Goal: Information Seeking & Learning: Learn about a topic

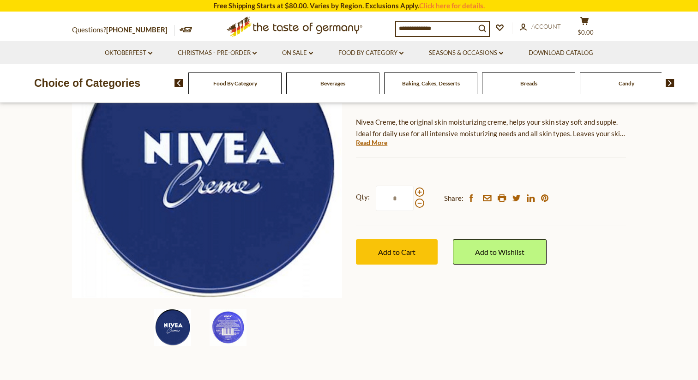
scroll to position [129, 0]
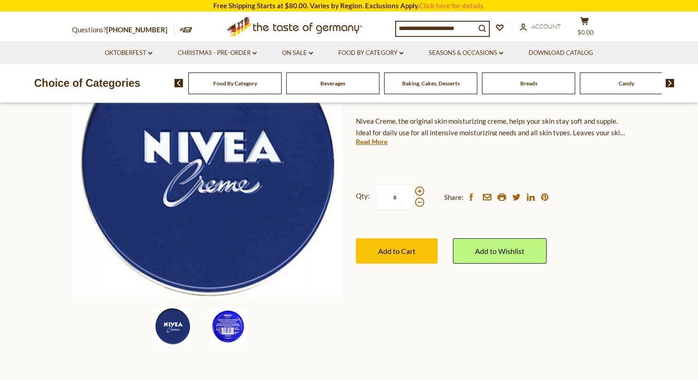
click at [225, 333] on img at bounding box center [227, 326] width 37 height 37
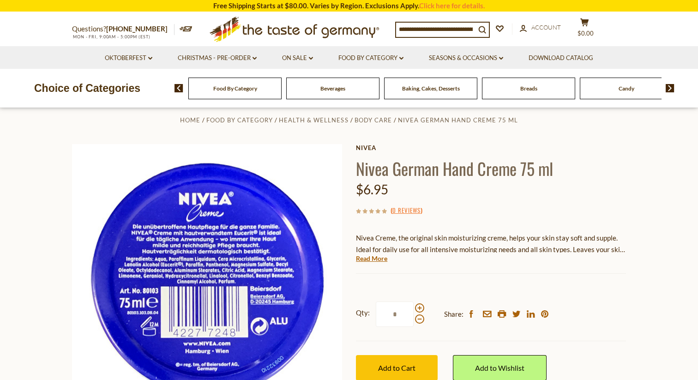
scroll to position [0, 0]
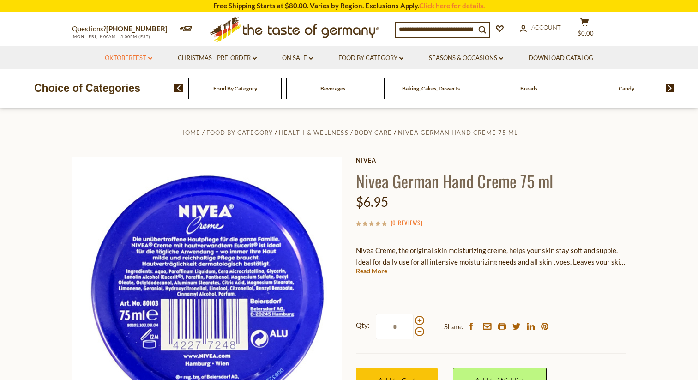
click at [137, 57] on link "Oktoberfest dropdown_arrow" at bounding box center [129, 58] width 48 height 10
click at [244, 59] on link "Christmas - PRE-ORDER dropdown_arrow" at bounding box center [217, 58] width 79 height 10
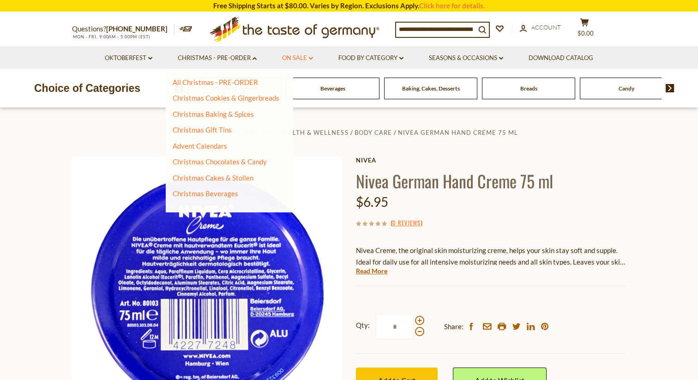
click at [310, 58] on icon at bounding box center [311, 58] width 4 height 3
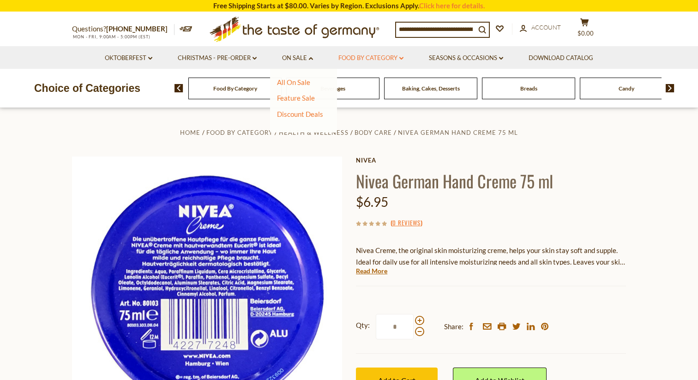
click at [369, 56] on link "Food By Category dropdown_arrow" at bounding box center [370, 58] width 65 height 10
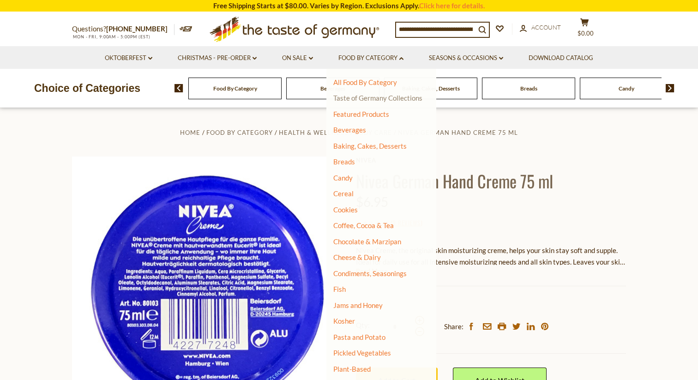
click at [372, 100] on link "Taste of Germany Collections" at bounding box center [377, 98] width 89 height 8
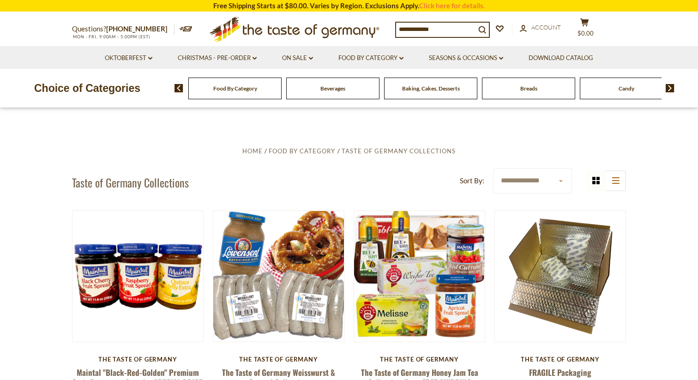
click at [669, 88] on img at bounding box center [669, 88] width 9 height 8
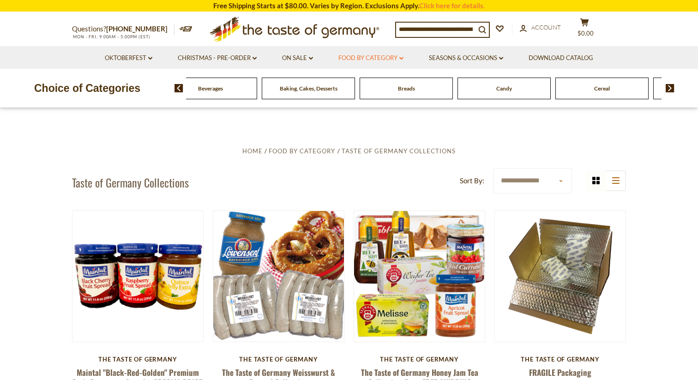
click at [388, 58] on link "Food By Category dropdown_arrow" at bounding box center [370, 58] width 65 height 10
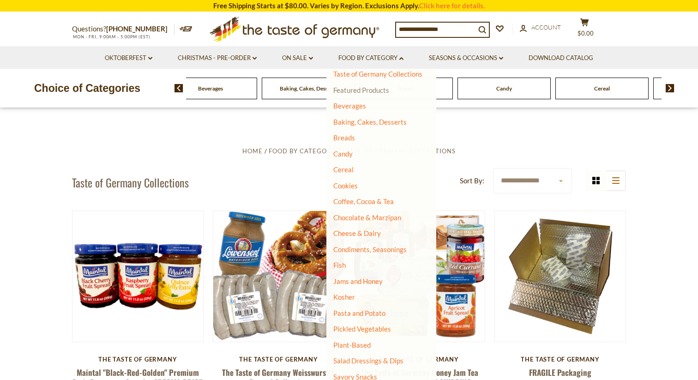
scroll to position [34, 0]
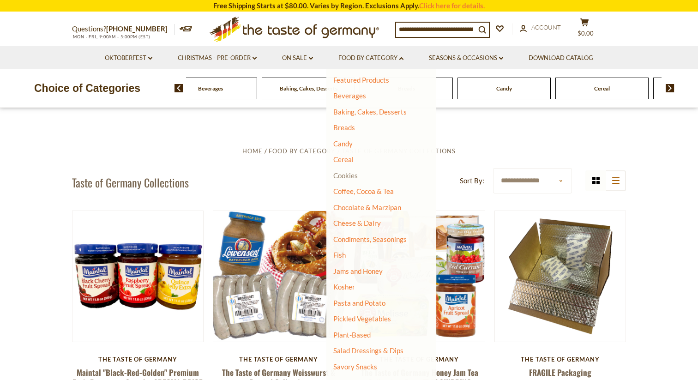
click at [346, 178] on link "Cookies" at bounding box center [345, 175] width 24 height 8
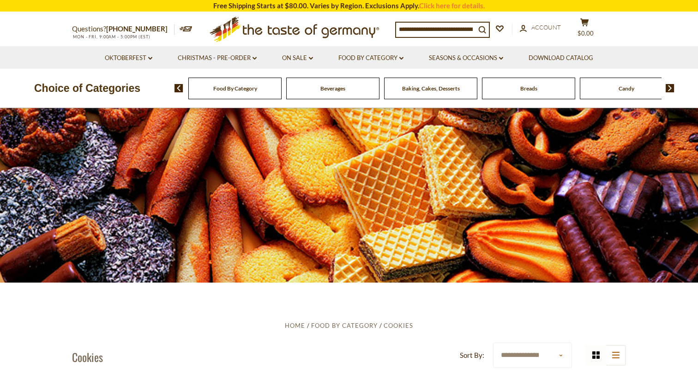
click at [668, 86] on img at bounding box center [669, 88] width 9 height 8
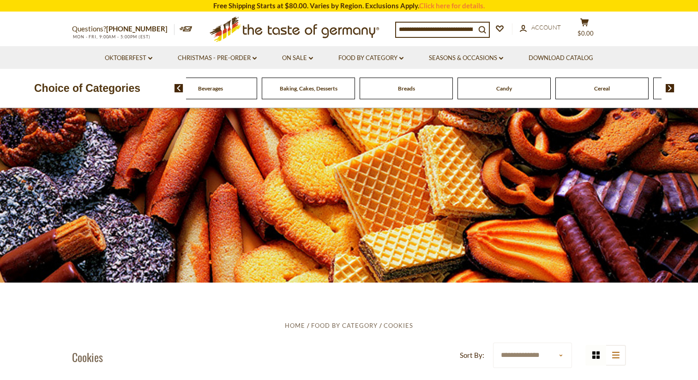
click at [668, 86] on img at bounding box center [669, 88] width 9 height 8
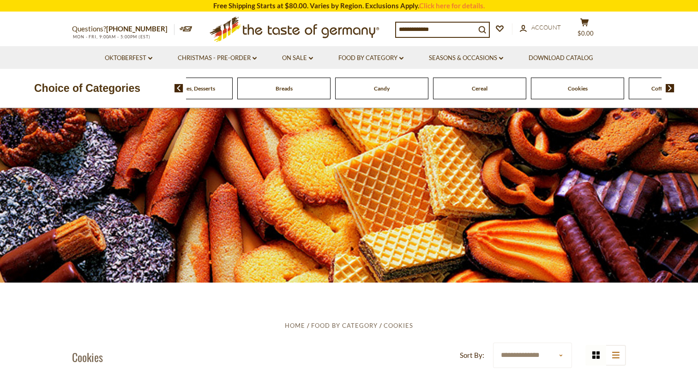
click at [668, 86] on img at bounding box center [669, 88] width 9 height 8
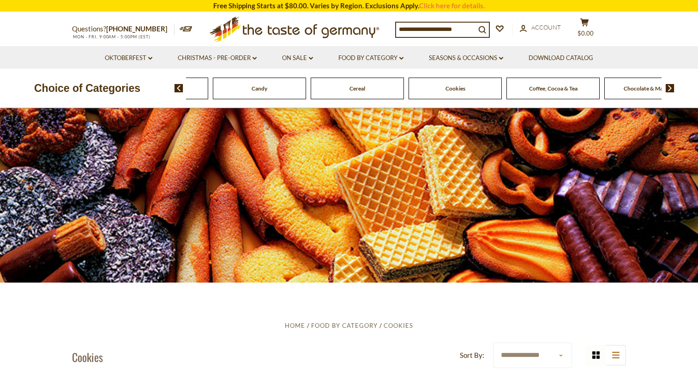
click at [550, 89] on span "Coffee, Cocoa & Tea" at bounding box center [553, 88] width 48 height 7
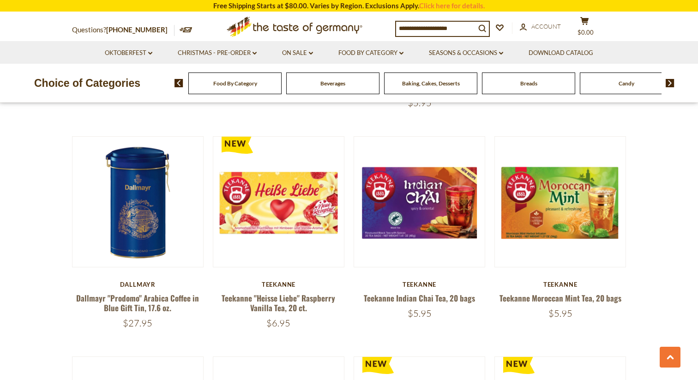
scroll to position [1719, 0]
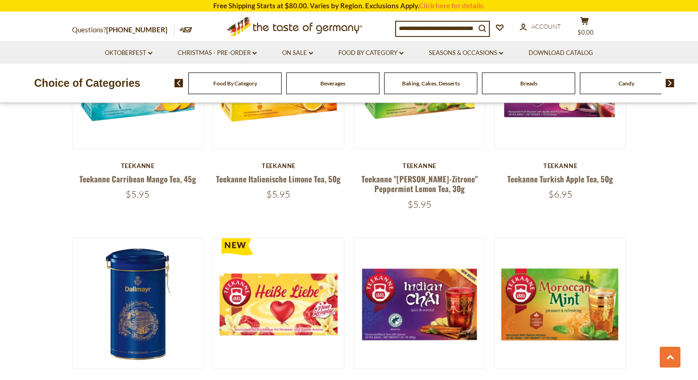
click at [671, 83] on img at bounding box center [669, 83] width 9 height 8
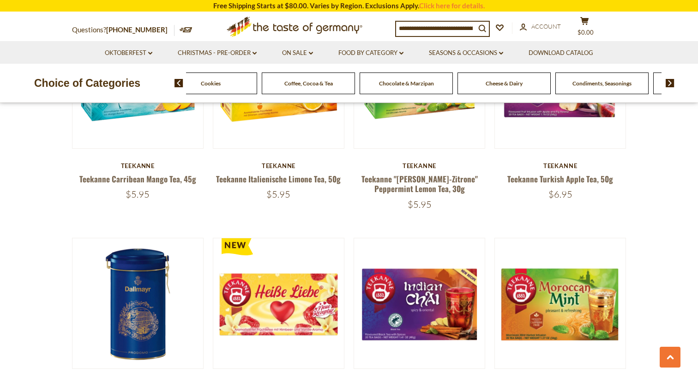
click at [671, 83] on img at bounding box center [669, 83] width 9 height 8
click at [388, 83] on span "Cheese & Dairy" at bounding box center [381, 83] width 37 height 7
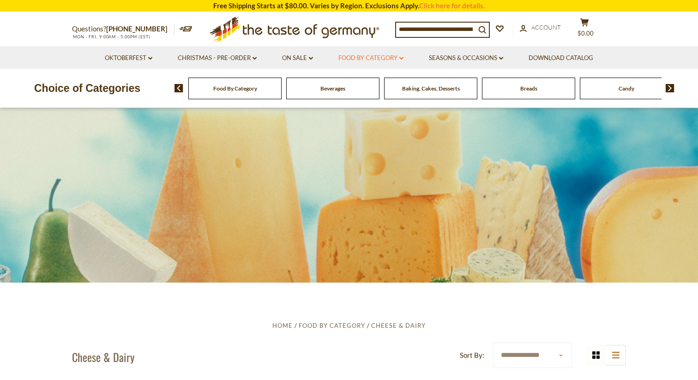
click at [363, 60] on link "Food By Category dropdown_arrow" at bounding box center [370, 58] width 65 height 10
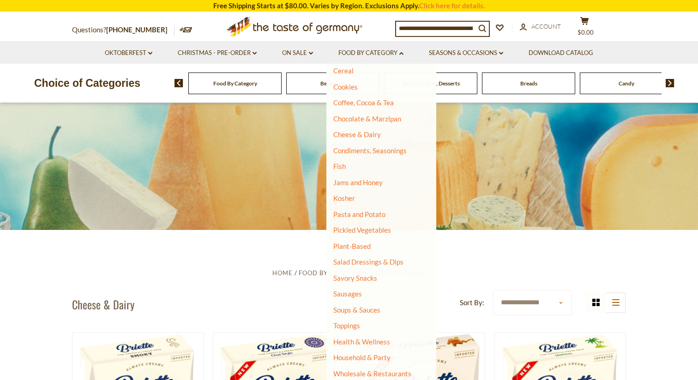
scroll to position [56, 0]
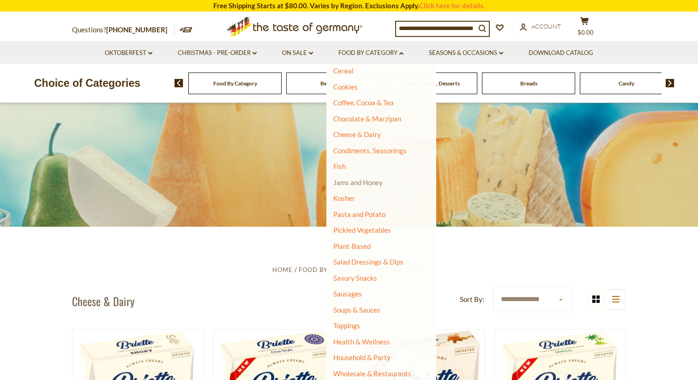
click at [355, 184] on link "Jams and Honey" at bounding box center [357, 182] width 49 height 8
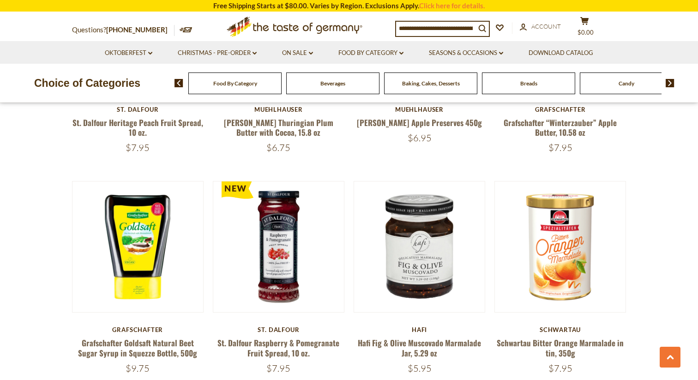
scroll to position [645, 0]
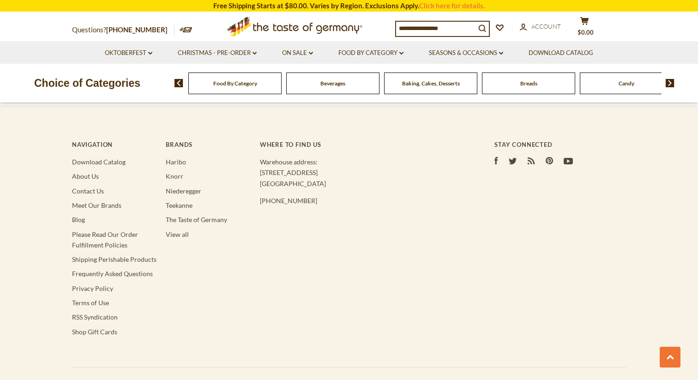
scroll to position [1799, 0]
